Goal: Find specific page/section: Find specific page/section

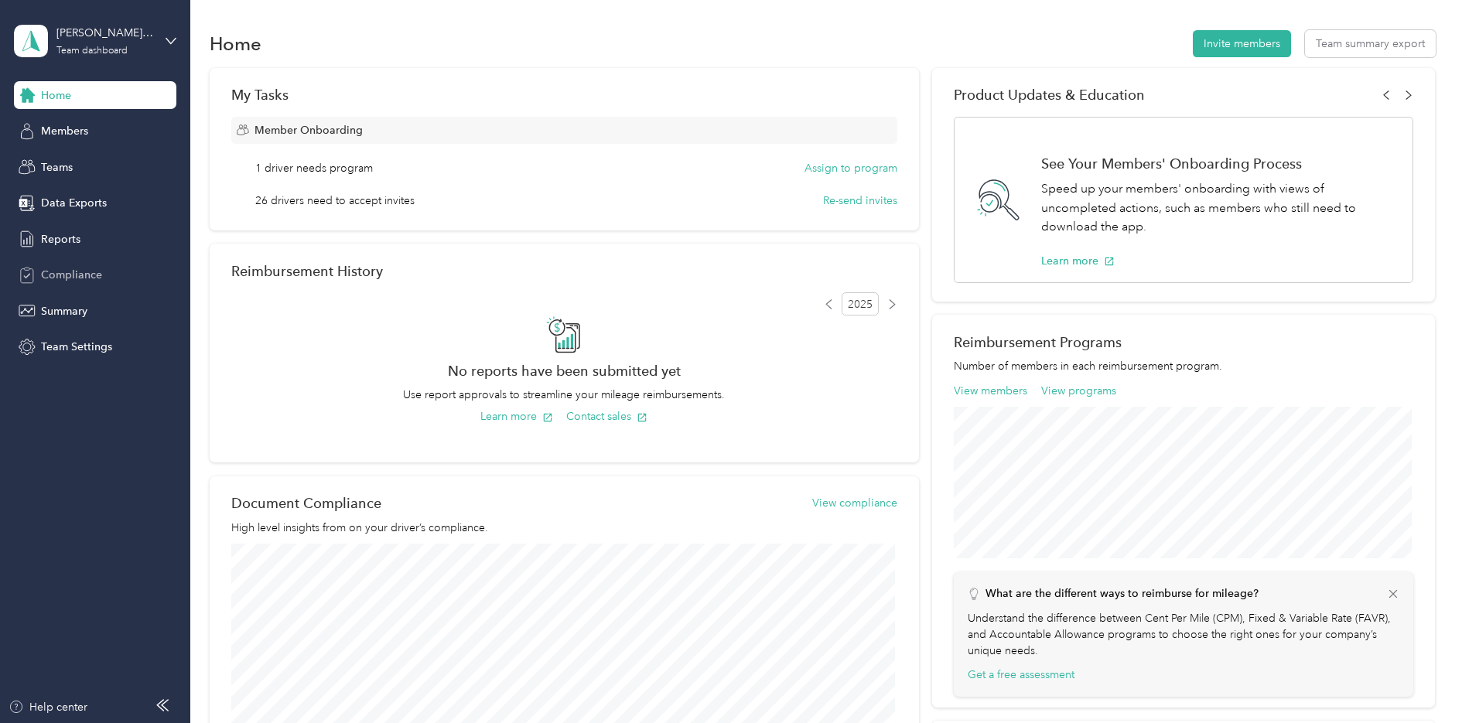
click at [80, 275] on span "Compliance" at bounding box center [71, 275] width 61 height 16
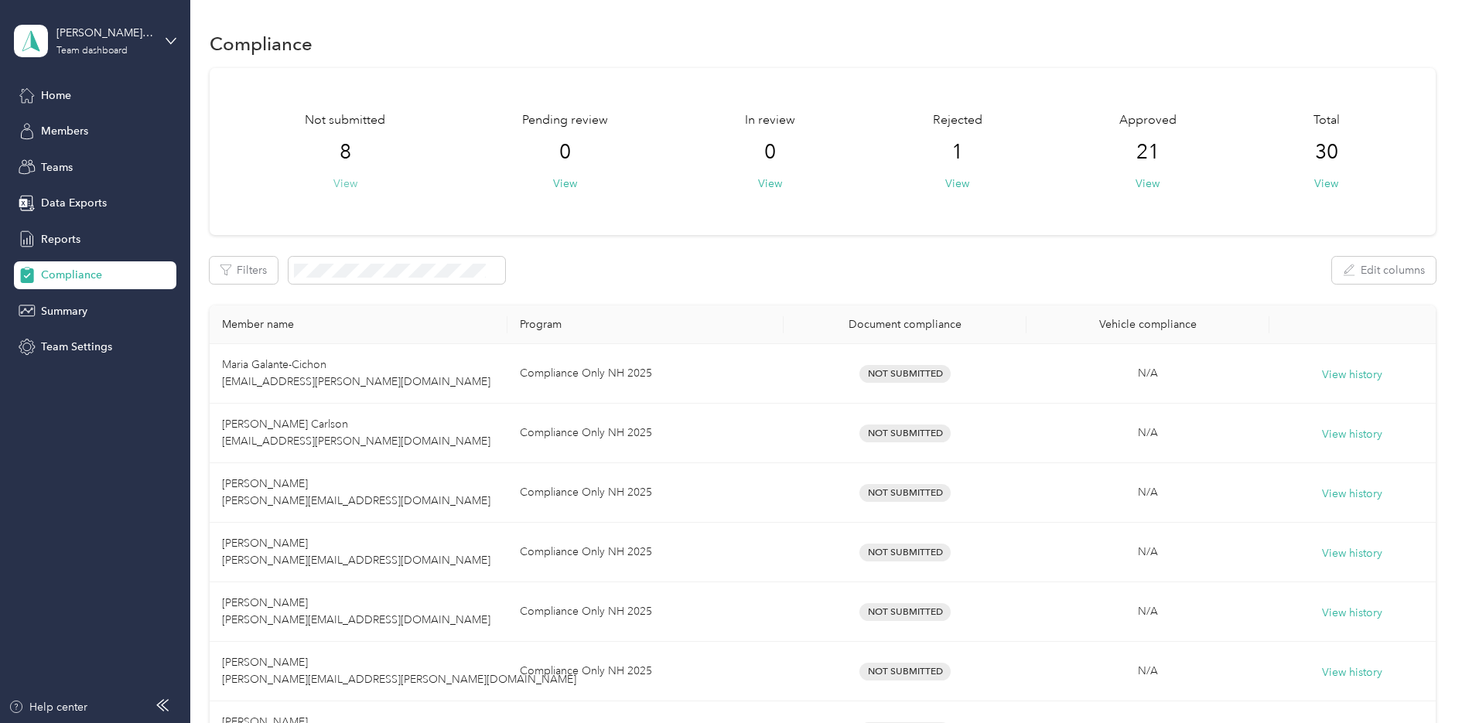
click at [353, 185] on button "View" at bounding box center [346, 184] width 24 height 16
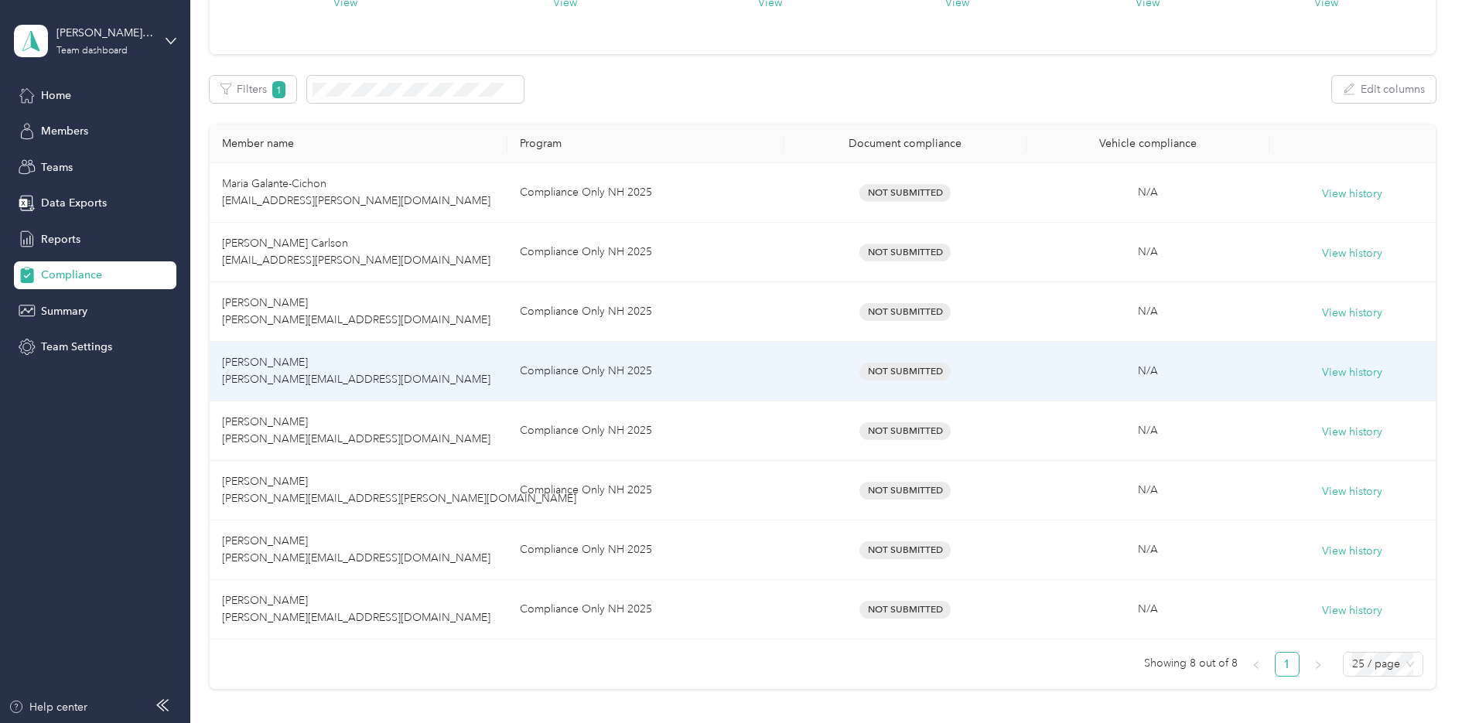
scroll to position [155, 0]
